Goal: Task Accomplishment & Management: Use online tool/utility

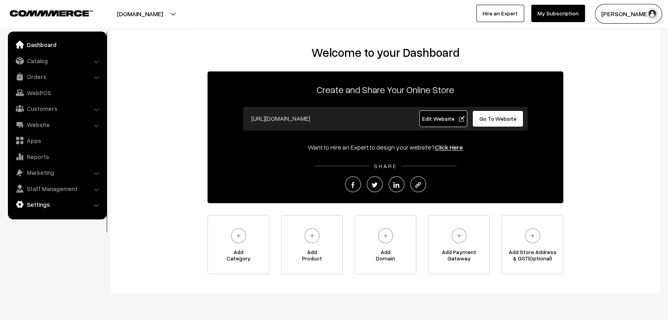
click at [35, 209] on link "Settings" at bounding box center [57, 205] width 94 height 14
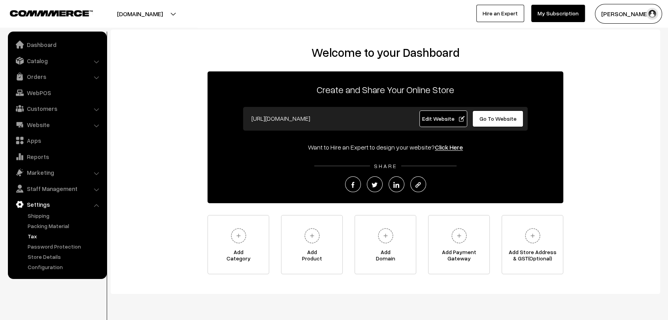
click at [41, 233] on link "Tax" at bounding box center [65, 236] width 78 height 8
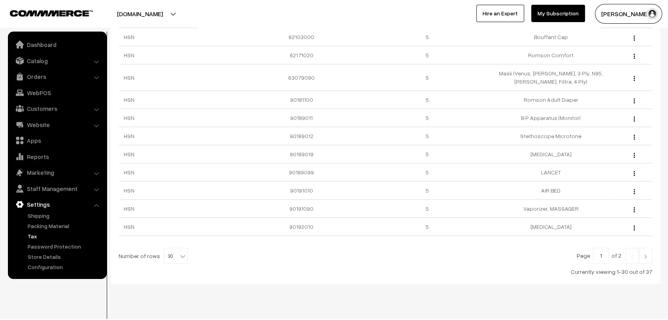
scroll to position [419, 0]
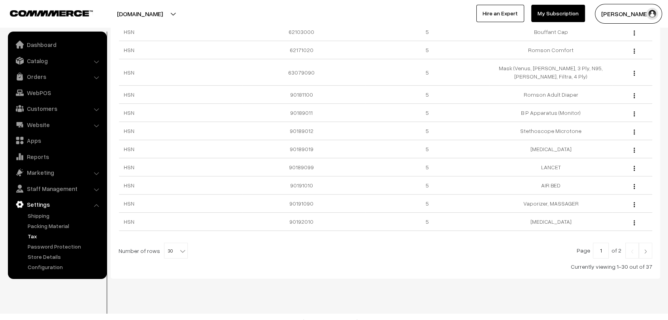
click at [646, 249] on img at bounding box center [644, 251] width 7 height 5
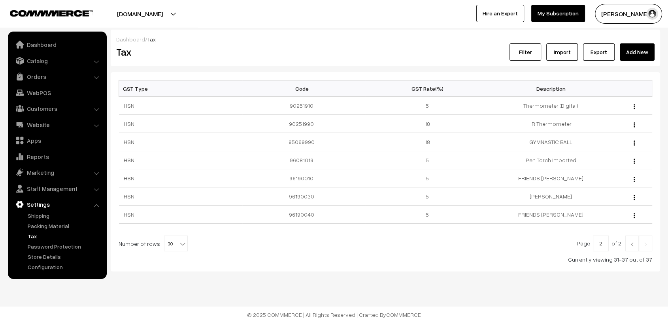
click at [598, 47] on link "Export" at bounding box center [599, 51] width 32 height 17
click at [388, 23] on div "RAJAGOPAL NATA… My Profile Refer & Earn Support Switch Store Sign Out Hire an E…" at bounding box center [503, 14] width 338 height 20
click at [561, 51] on link "Import" at bounding box center [562, 51] width 32 height 17
